Goal: Task Accomplishment & Management: Use online tool/utility

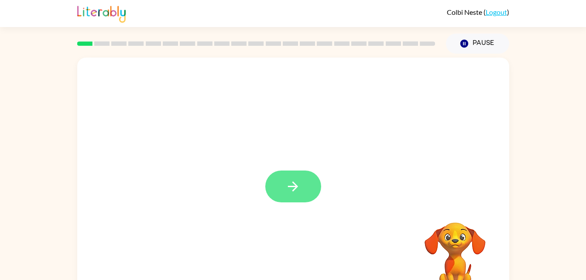
click at [282, 180] on button "button" at bounding box center [293, 187] width 56 height 32
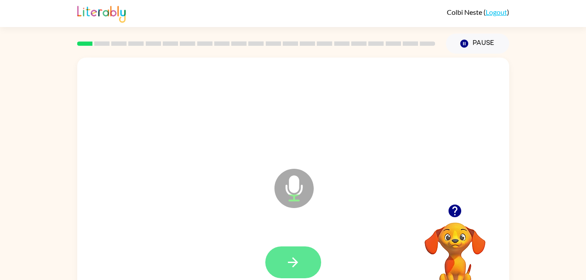
click at [294, 250] on button "button" at bounding box center [293, 262] width 56 height 32
click at [277, 259] on button "button" at bounding box center [293, 262] width 56 height 32
click at [283, 246] on button "button" at bounding box center [293, 262] width 56 height 32
click at [294, 261] on icon "button" at bounding box center [292, 262] width 15 height 15
click at [293, 263] on icon "button" at bounding box center [292, 262] width 15 height 15
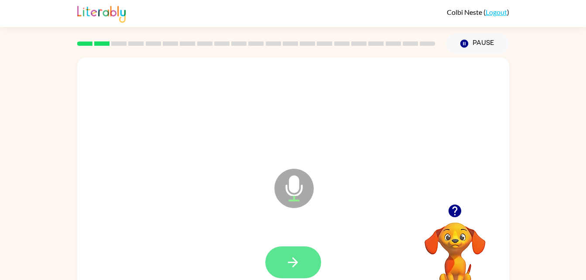
click at [285, 269] on icon "button" at bounding box center [292, 262] width 15 height 15
click at [285, 267] on icon "button" at bounding box center [292, 262] width 15 height 15
click at [288, 270] on button "button" at bounding box center [293, 262] width 56 height 32
click at [302, 260] on button "button" at bounding box center [293, 262] width 56 height 32
click at [286, 260] on icon "button" at bounding box center [292, 262] width 15 height 15
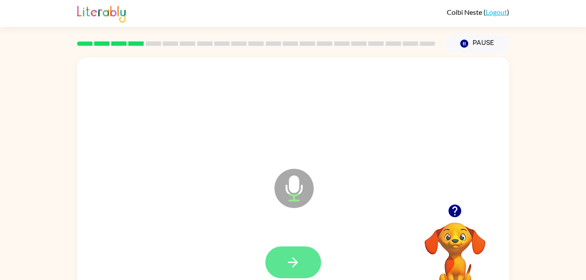
click at [271, 251] on button "button" at bounding box center [293, 262] width 56 height 32
click at [295, 252] on button "button" at bounding box center [293, 262] width 56 height 32
click at [276, 260] on button "button" at bounding box center [293, 262] width 56 height 32
click at [301, 258] on button "button" at bounding box center [293, 262] width 56 height 32
click at [287, 271] on button "button" at bounding box center [293, 262] width 56 height 32
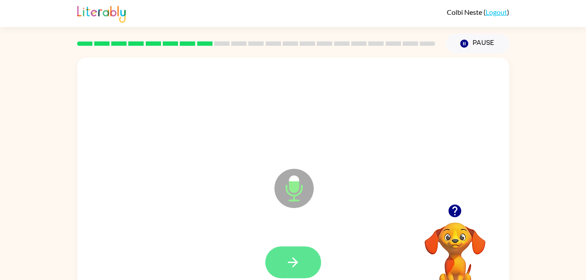
click at [285, 272] on button "button" at bounding box center [293, 262] width 56 height 32
click at [283, 258] on button "button" at bounding box center [293, 262] width 56 height 32
click at [276, 268] on button "button" at bounding box center [293, 262] width 56 height 32
click at [290, 257] on icon "button" at bounding box center [292, 262] width 15 height 15
click at [287, 258] on icon "button" at bounding box center [292, 262] width 15 height 15
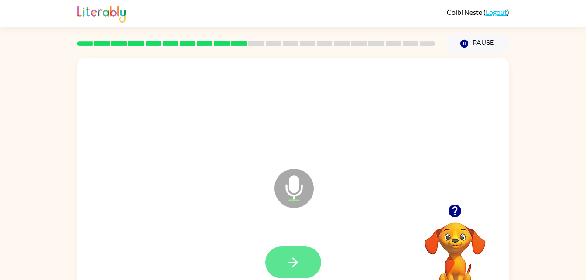
click at [288, 264] on icon "button" at bounding box center [292, 262] width 15 height 15
click at [289, 264] on icon "button" at bounding box center [292, 262] width 15 height 15
click at [277, 264] on button "button" at bounding box center [293, 262] width 56 height 32
click at [301, 261] on button "button" at bounding box center [293, 262] width 56 height 32
click at [294, 274] on button "button" at bounding box center [293, 262] width 56 height 32
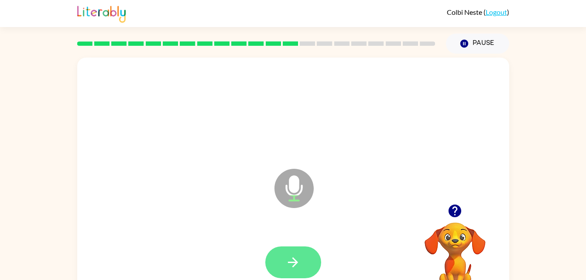
click at [288, 264] on icon "button" at bounding box center [292, 262] width 15 height 15
click at [287, 257] on icon "button" at bounding box center [292, 262] width 15 height 15
click at [289, 247] on button "button" at bounding box center [293, 262] width 56 height 32
click at [292, 258] on div at bounding box center [293, 262] width 56 height 32
click at [290, 263] on icon "button" at bounding box center [293, 262] width 10 height 10
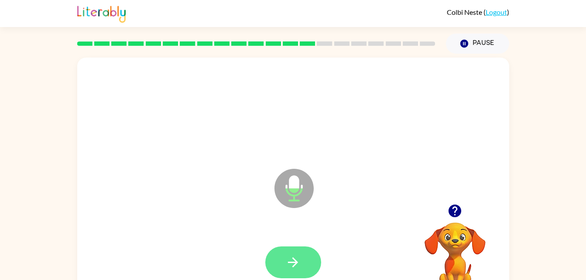
click at [291, 257] on icon "button" at bounding box center [292, 262] width 15 height 15
click at [298, 259] on icon "button" at bounding box center [292, 262] width 15 height 15
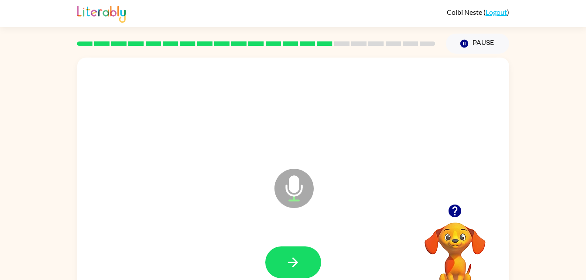
click at [293, 265] on icon "button" at bounding box center [292, 262] width 15 height 15
click at [295, 266] on div at bounding box center [293, 262] width 56 height 32
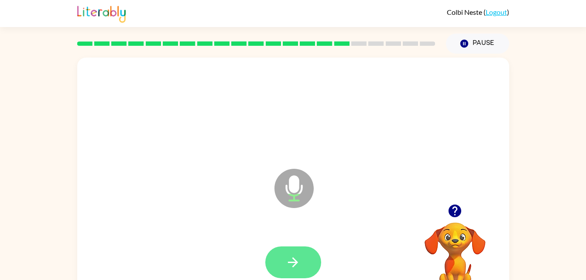
click at [293, 262] on icon "button" at bounding box center [293, 262] width 10 height 10
click at [292, 264] on icon "button" at bounding box center [292, 262] width 15 height 15
click at [283, 255] on button "button" at bounding box center [293, 262] width 56 height 32
click at [283, 258] on button "button" at bounding box center [293, 262] width 56 height 32
click at [300, 254] on button "button" at bounding box center [293, 262] width 56 height 32
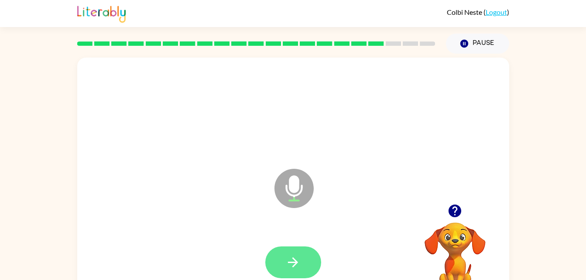
click at [302, 267] on button "button" at bounding box center [293, 262] width 56 height 32
click at [287, 253] on button "button" at bounding box center [293, 262] width 56 height 32
click at [286, 249] on button "button" at bounding box center [293, 262] width 56 height 32
click at [301, 269] on button "button" at bounding box center [293, 262] width 56 height 32
click at [298, 264] on icon "button" at bounding box center [292, 262] width 15 height 15
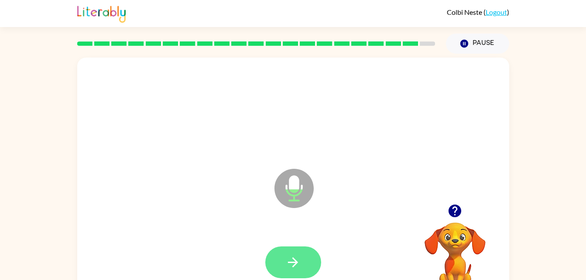
click at [294, 263] on icon "button" at bounding box center [293, 262] width 10 height 10
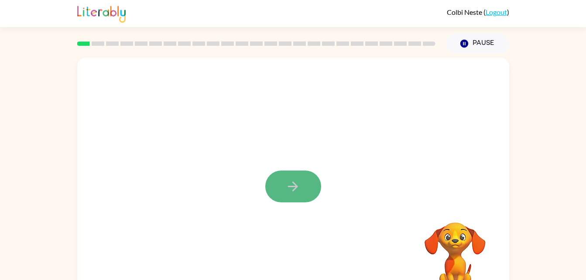
click at [292, 185] on icon "button" at bounding box center [292, 186] width 15 height 15
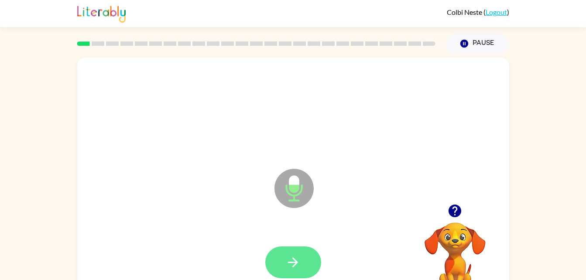
click at [292, 254] on button "button" at bounding box center [293, 262] width 56 height 32
click at [293, 263] on icon "button" at bounding box center [292, 262] width 15 height 15
click at [305, 266] on button "button" at bounding box center [293, 262] width 56 height 32
click at [294, 263] on icon "button" at bounding box center [292, 262] width 15 height 15
click at [293, 264] on icon "button" at bounding box center [292, 262] width 15 height 15
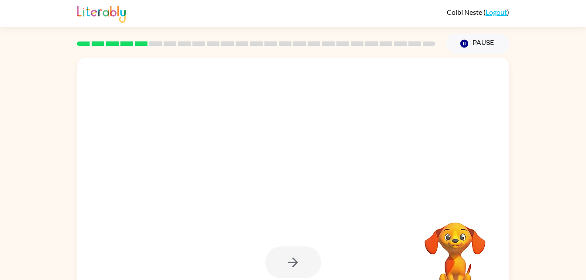
drag, startPoint x: 293, startPoint y: 264, endPoint x: 178, endPoint y: 107, distance: 194.8
click at [178, 107] on div at bounding box center [293, 111] width 414 height 72
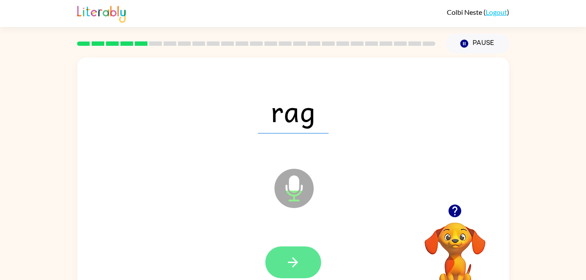
click at [292, 261] on icon "button" at bounding box center [292, 262] width 15 height 15
click at [287, 265] on icon "button" at bounding box center [292, 262] width 15 height 15
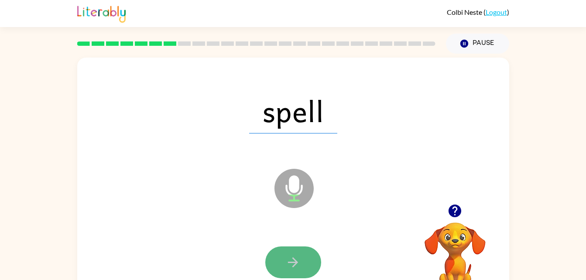
click at [294, 260] on icon "button" at bounding box center [292, 262] width 15 height 15
click at [290, 257] on icon "button" at bounding box center [292, 262] width 15 height 15
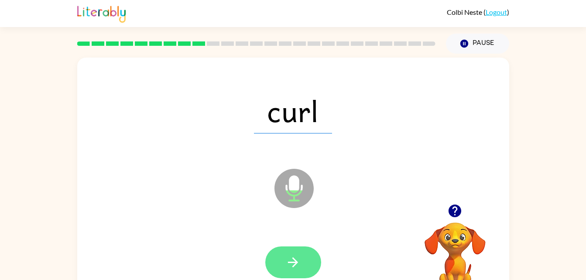
click at [315, 253] on button "button" at bounding box center [293, 262] width 56 height 32
click at [297, 261] on icon "button" at bounding box center [293, 262] width 10 height 10
click at [282, 260] on button "button" at bounding box center [293, 262] width 56 height 32
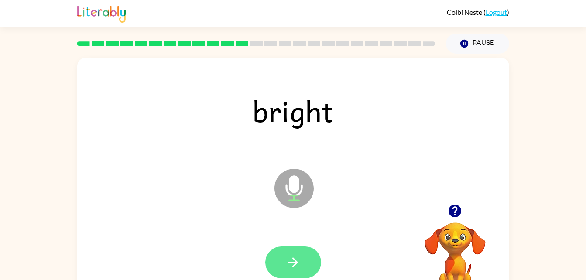
click at [287, 267] on icon "button" at bounding box center [292, 262] width 15 height 15
click at [284, 259] on button "button" at bounding box center [293, 262] width 56 height 32
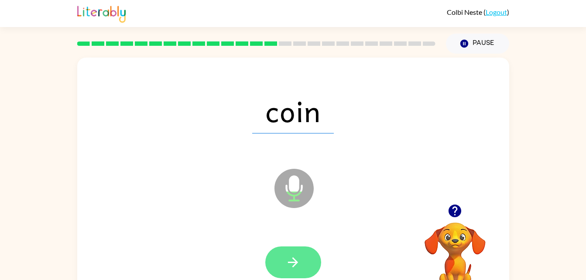
click at [298, 251] on button "button" at bounding box center [293, 262] width 56 height 32
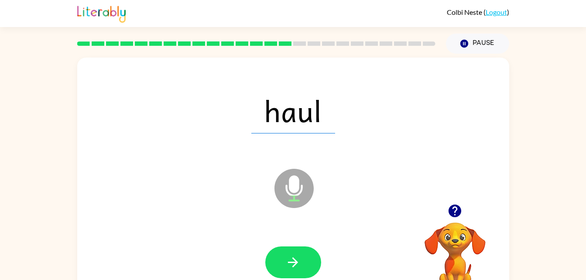
click at [291, 236] on div at bounding box center [293, 263] width 414 height 72
click at [285, 259] on icon "button" at bounding box center [292, 262] width 15 height 15
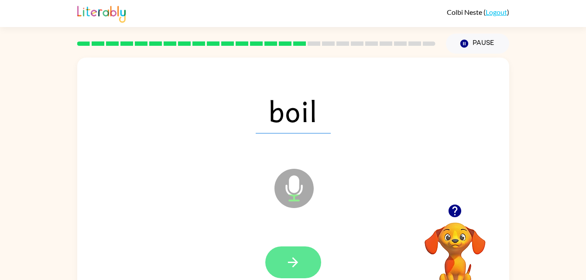
click at [287, 262] on icon "button" at bounding box center [292, 262] width 15 height 15
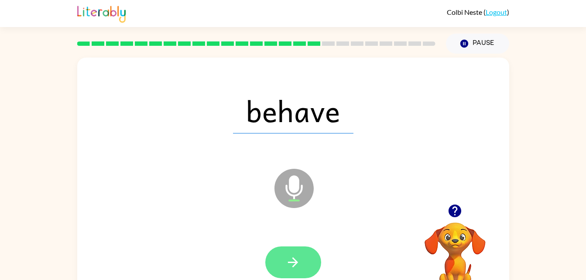
click at [281, 264] on button "button" at bounding box center [293, 262] width 56 height 32
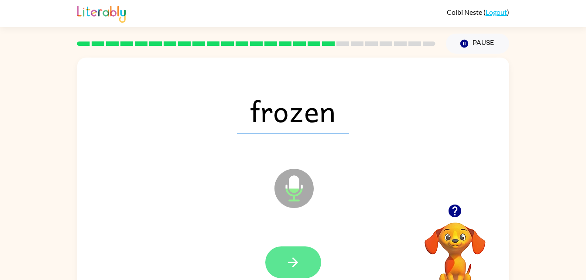
click at [294, 258] on icon "button" at bounding box center [292, 262] width 15 height 15
click at [286, 260] on icon "button" at bounding box center [292, 262] width 15 height 15
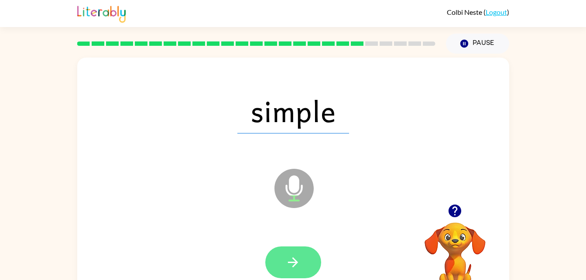
click at [289, 265] on icon "button" at bounding box center [292, 262] width 15 height 15
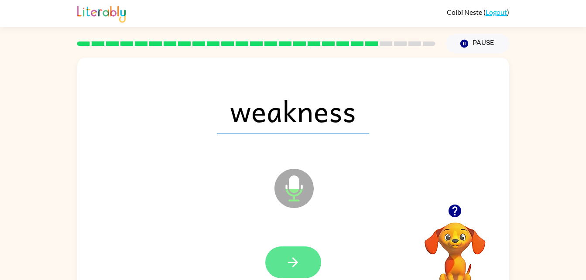
click at [292, 262] on icon "button" at bounding box center [293, 262] width 10 height 10
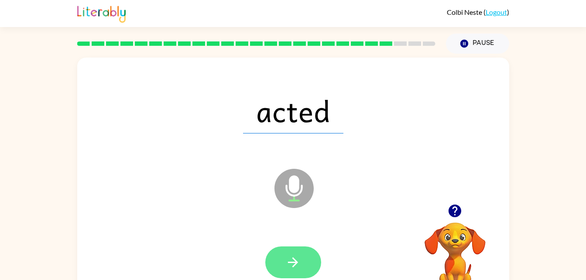
click at [295, 262] on icon "button" at bounding box center [293, 262] width 10 height 10
click at [298, 273] on button "button" at bounding box center [293, 262] width 56 height 32
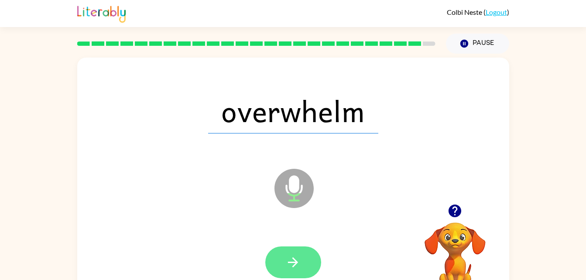
click at [302, 267] on button "button" at bounding box center [293, 262] width 56 height 32
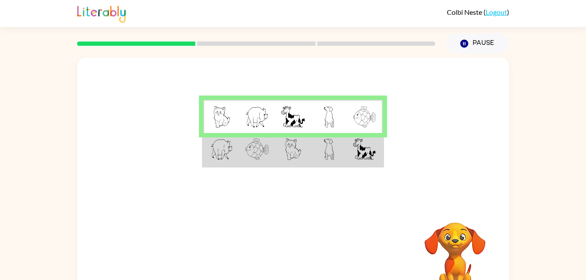
click at [222, 165] on td at bounding box center [221, 150] width 36 height 34
click at [209, 154] on td at bounding box center [221, 150] width 36 height 34
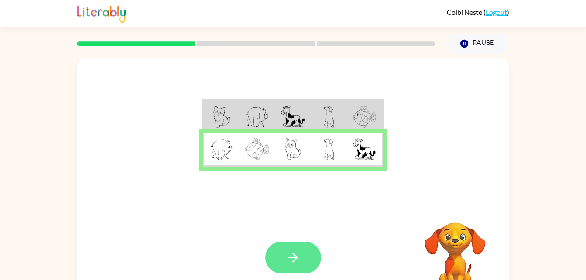
click at [305, 255] on button "button" at bounding box center [293, 258] width 56 height 32
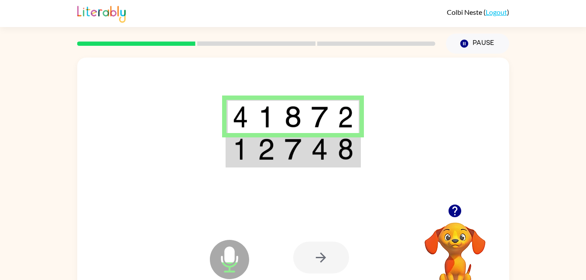
click at [280, 134] on td at bounding box center [293, 150] width 27 height 34
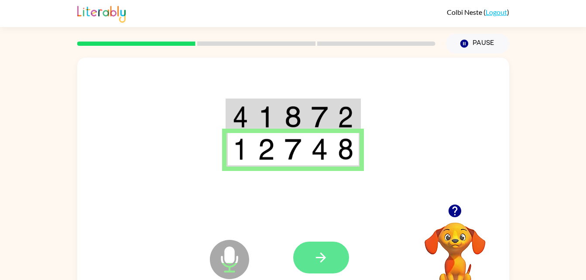
click at [328, 269] on button "button" at bounding box center [321, 258] width 56 height 32
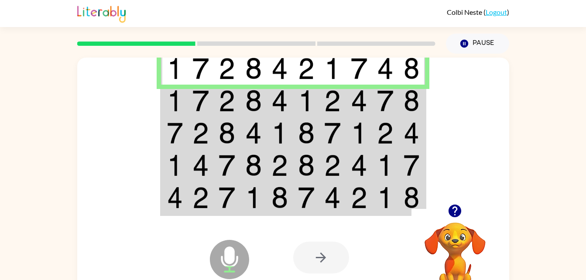
click at [229, 106] on img at bounding box center [227, 101] width 17 height 22
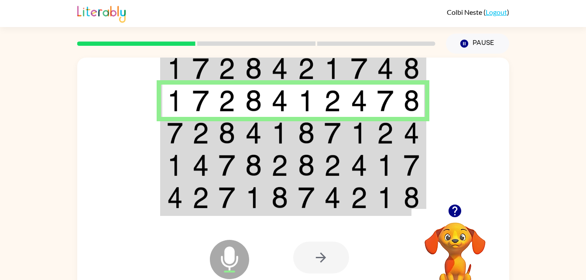
click at [238, 142] on td at bounding box center [227, 133] width 27 height 32
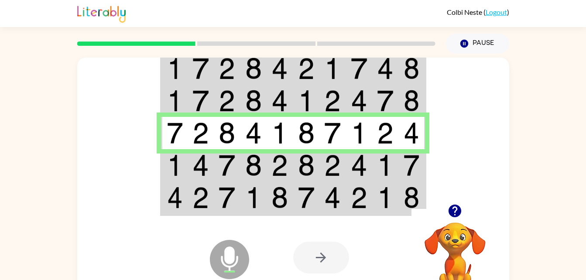
click at [251, 166] on img at bounding box center [253, 165] width 17 height 22
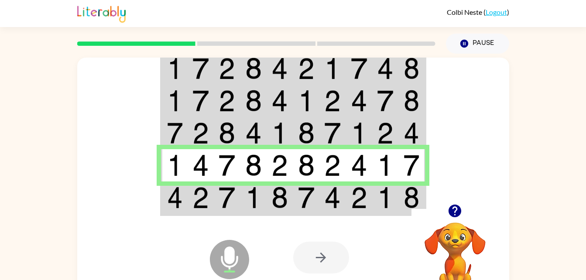
click at [249, 195] on img at bounding box center [253, 198] width 17 height 22
